Goal: Information Seeking & Learning: Learn about a topic

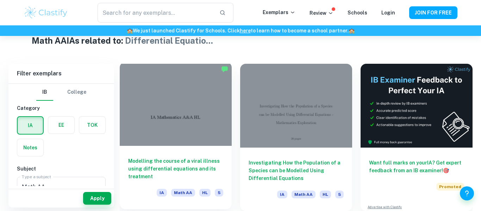
scroll to position [173, 0]
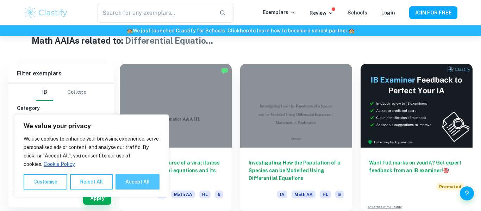
click at [150, 176] on button "Accept All" at bounding box center [137, 181] width 44 height 15
checkbox input "true"
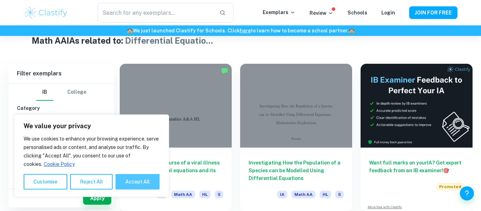
checkbox input "true"
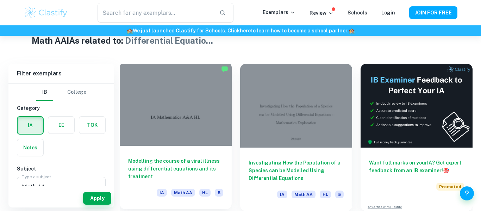
click at [176, 124] on div at bounding box center [176, 104] width 112 height 84
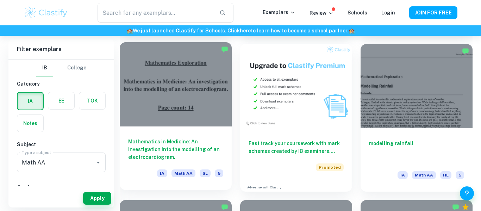
scroll to position [1287, 0]
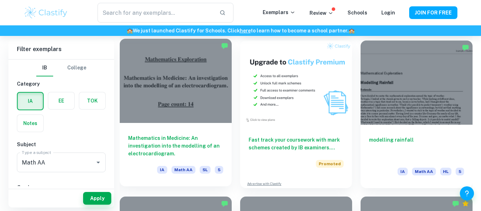
click at [156, 102] on div at bounding box center [176, 81] width 112 height 84
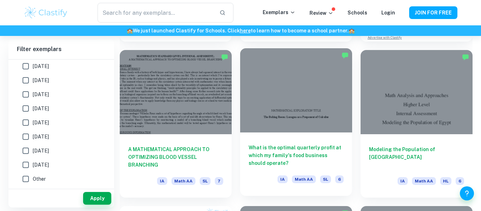
scroll to position [2832, 0]
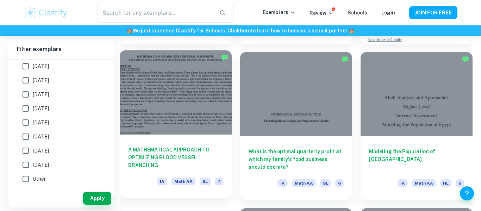
click at [189, 103] on div at bounding box center [176, 92] width 112 height 84
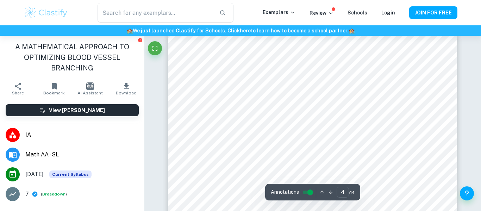
scroll to position [1341, 0]
type input "7"
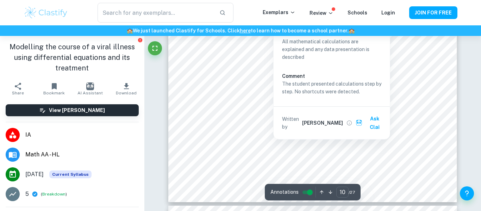
type input "11"
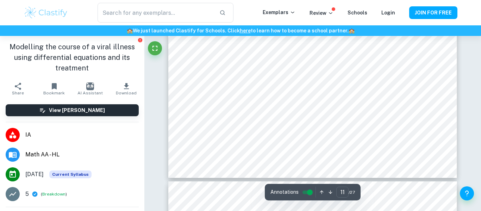
scroll to position [4520, 0]
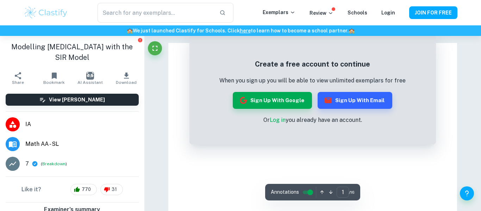
click at [232, 138] on div "Create a free account to continue When you sign up you will be able to view unl…" at bounding box center [312, 92] width 246 height 106
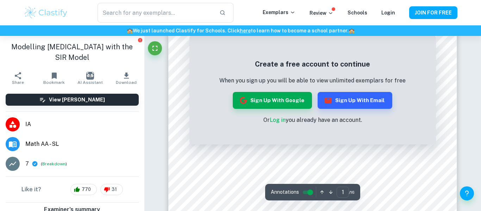
scroll to position [53, 0]
click at [270, 98] on button "Sign up with Google" at bounding box center [272, 100] width 79 height 17
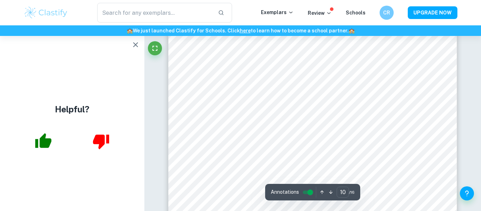
scroll to position [3552, 0]
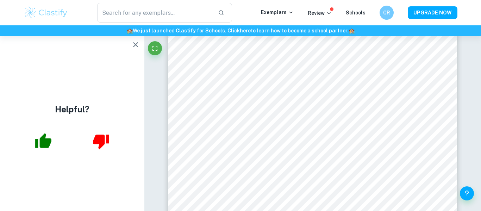
click at [137, 47] on icon "button" at bounding box center [135, 44] width 8 height 8
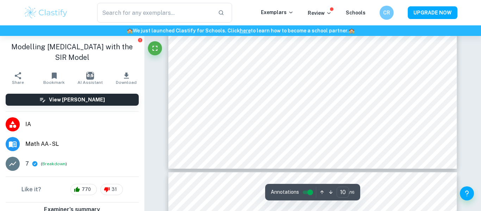
scroll to position [3779, 0]
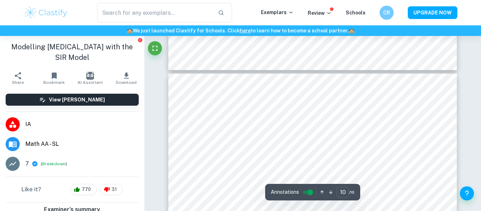
type input "11"
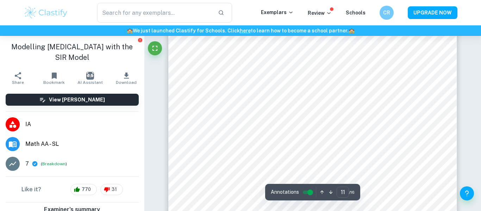
scroll to position [3935, 0]
